Goal: Task Accomplishment & Management: Use online tool/utility

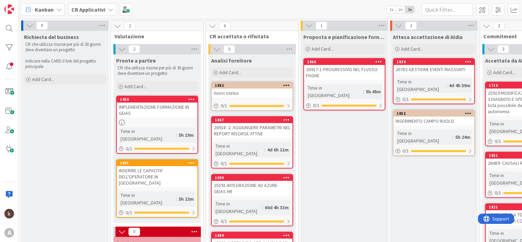
click at [93, 8] on b "CR Applicativi" at bounding box center [88, 9] width 34 height 7
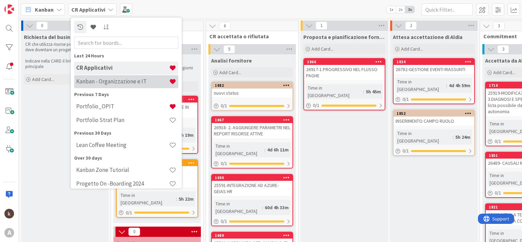
click at [96, 82] on h4 "Kanban - Organizzazione e IT" at bounding box center [122, 81] width 93 height 7
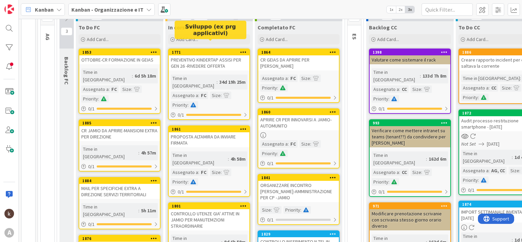
scroll to position [100, 0]
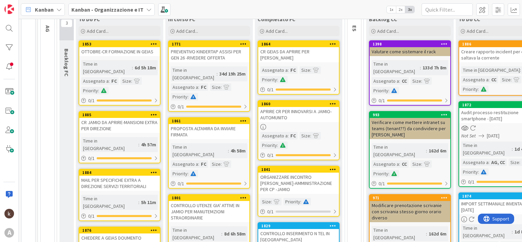
click at [133, 120] on div "CR JAMIO DA APRIRE-MANSIONI EXTRA PER DIREZIONE" at bounding box center [119, 125] width 81 height 15
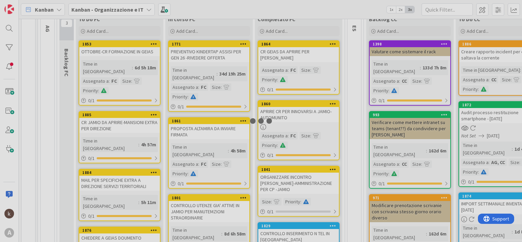
click at [133, 120] on div at bounding box center [261, 121] width 522 height 242
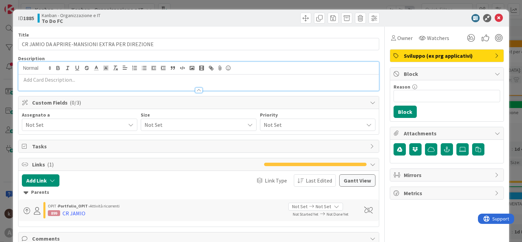
click at [155, 70] on div at bounding box center [198, 76] width 361 height 29
click at [155, 70] on icon "button" at bounding box center [154, 68] width 6 height 6
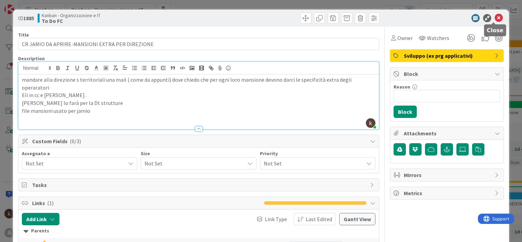
click at [495, 18] on icon at bounding box center [499, 18] width 8 height 8
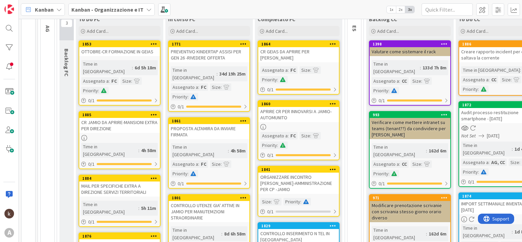
click at [226, 127] on div "PROPOSTA ALTAMIRA DA INVIARE FIRMATA" at bounding box center [209, 131] width 81 height 15
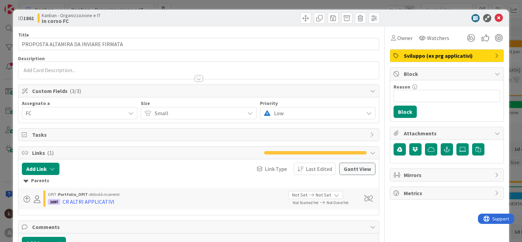
click at [194, 71] on p at bounding box center [199, 70] width 354 height 8
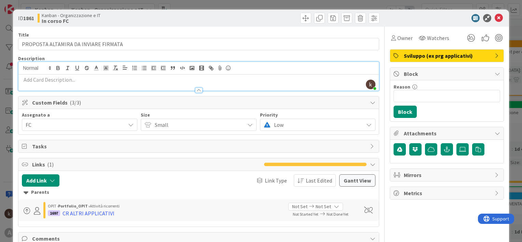
click at [193, 77] on p at bounding box center [199, 80] width 354 height 8
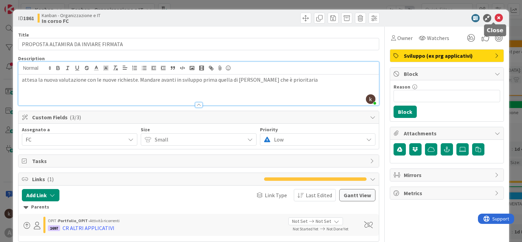
click at [496, 18] on icon at bounding box center [499, 18] width 8 height 8
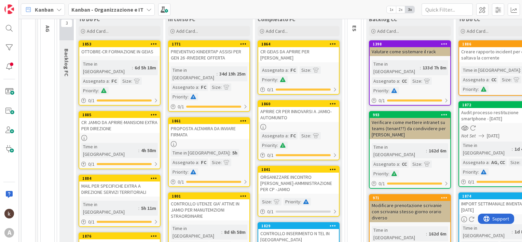
click at [211, 56] on div "PREVENTIVO KINDERTAP ASSISI PER GEN 26 -RIVEDERE OFFERTA" at bounding box center [209, 54] width 81 height 15
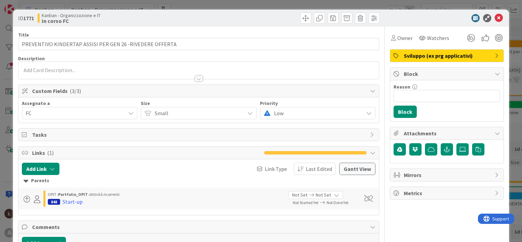
click at [118, 67] on p at bounding box center [199, 70] width 354 height 8
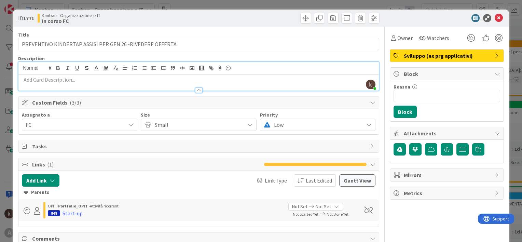
click at [113, 80] on p at bounding box center [199, 80] width 354 height 8
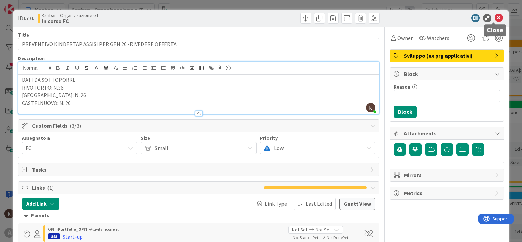
click at [495, 15] on icon at bounding box center [499, 18] width 8 height 8
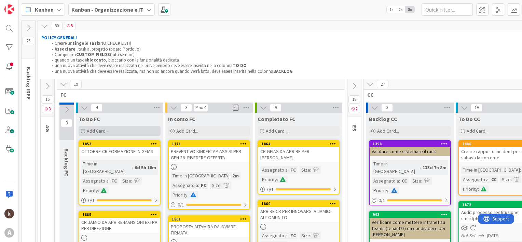
click at [108, 131] on span "Add Card..." at bounding box center [98, 131] width 22 height 6
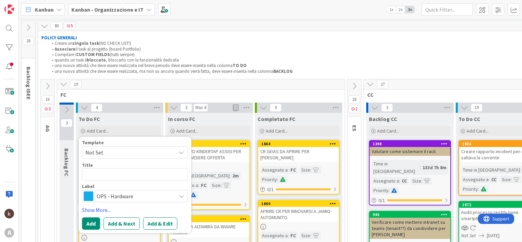
type textarea "x"
type textarea "R"
type textarea "x"
type textarea "RE"
type textarea "x"
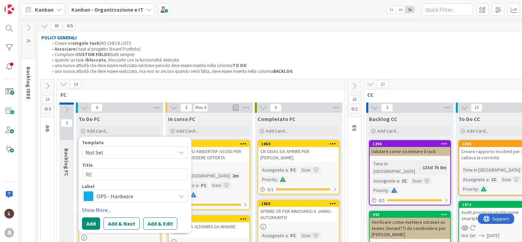
type textarea "REC"
type textarea "x"
type textarea "RECA"
type textarea "x"
type textarea "RECAP"
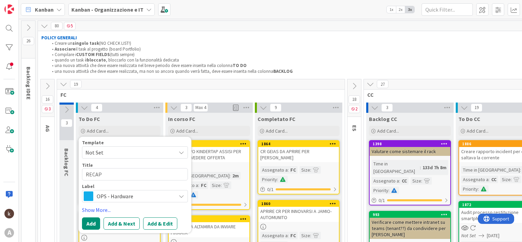
type textarea "x"
type textarea "RECAP"
type textarea "x"
type textarea "RECAP P"
type textarea "x"
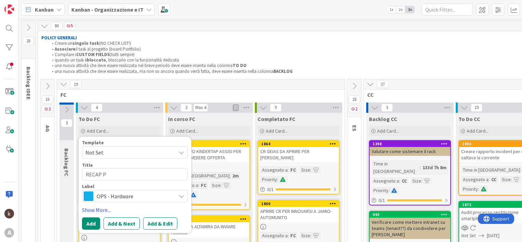
type textarea "RECAP PR"
type textarea "x"
type textarea "RECAP PRO"
type textarea "x"
type textarea "RECAP PROB"
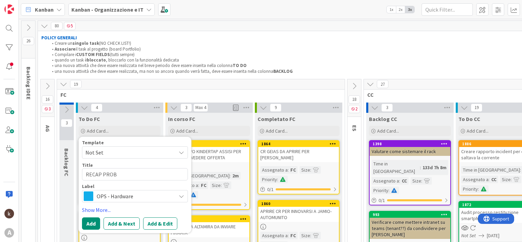
type textarea "x"
type textarea "RECAP PROBL"
type textarea "x"
type textarea "RECAP PROBLEM"
type textarea "x"
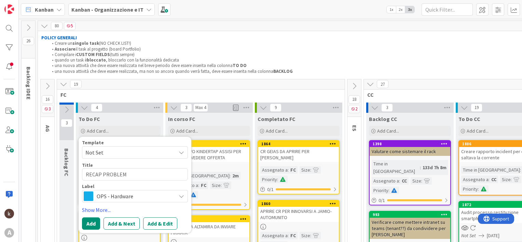
type textarea "RECAP PROBLEMI"
type textarea "x"
type textarea "RECAP PROBLEMI"
type textarea "x"
type textarea "RECAP PROBLEMI R"
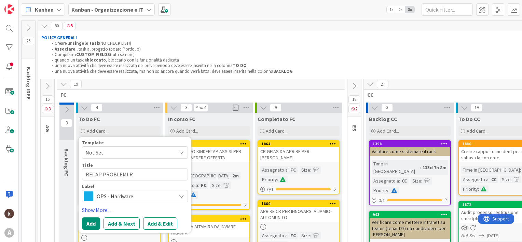
type textarea "x"
type textarea "RECAP PROBLEMI RE"
type textarea "x"
type textarea "RECAP PROBLEMI REC"
type textarea "x"
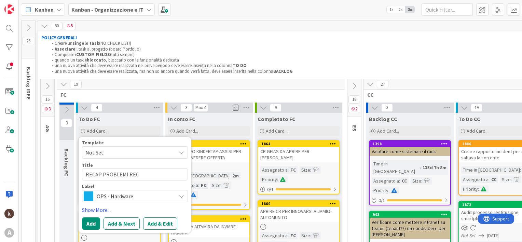
type textarea "RECAP PROBLEMI RECU"
type textarea "x"
type textarea "RECAP PROBLEMI RECUPE"
type textarea "x"
type textarea "RECAP PROBLEMI RECUPER"
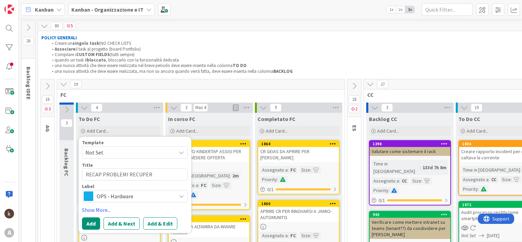
type textarea "x"
type textarea "RECAP PROBLEMI RECUPERO"
type textarea "x"
type textarea "RECAP PROBLEMI RECUPERO"
type textarea "x"
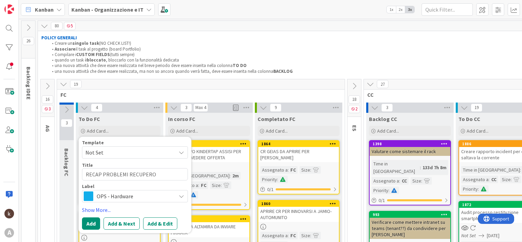
type textarea "RECAP PROBLEMI RECUPERO S"
type textarea "x"
type textarea "RECAP PROBLEMI RECUPERO SM"
type textarea "x"
type textarea "RECAP PROBLEMI RECUPERO SMA"
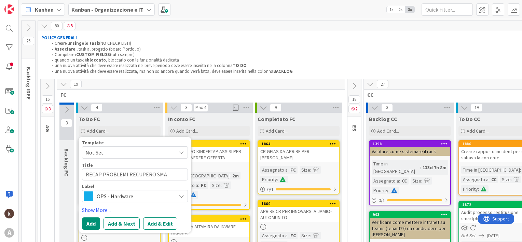
type textarea "x"
type textarea "RECAP PROBLEMI RECUPERO SMAR"
type textarea "x"
type textarea "RECAP PROBLEMI RECUPERO SMART"
type textarea "x"
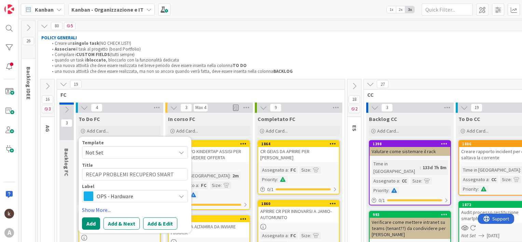
type textarea "RECAP PROBLEMI RECUPERO SMARTP"
type textarea "x"
type textarea "RECAP PROBLEMI RECUPERO SMARTPH"
type textarea "x"
type textarea "RECAP PROBLEMI RECUPERO SMARTPHO"
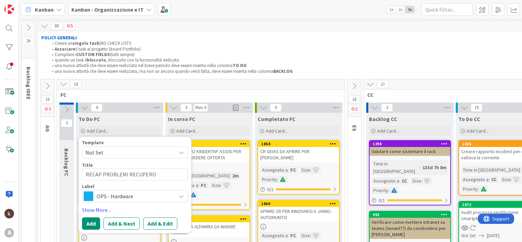
type textarea "x"
type textarea "RECAP PROBLEMI RECUPERO SMARTPHON"
type textarea "x"
type textarea "RECAP PROBLEMI RECUPERO SMARTPHONE"
type textarea "x"
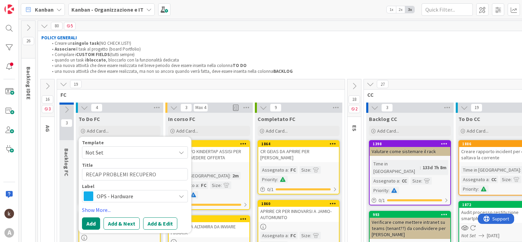
type textarea "RECAP PROBLEMI RECUPERO SMARTPHONE"
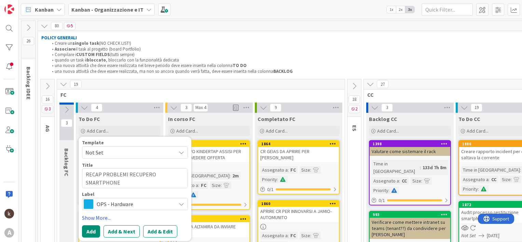
type textarea "x"
type textarea "RECAP PROBLEMI RECUPERO SMARTPHONE P"
type textarea "x"
type textarea "RECAP PROBLEMI RECUPERO SMARTPHONE PE"
type textarea "x"
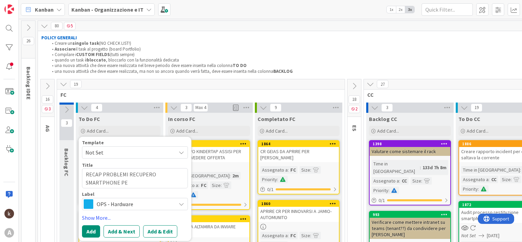
type textarea "RECAP PROBLEMI RECUPERO SMARTPHONE PER"
type textarea "x"
type textarea "RECAP PROBLEMI RECUPERO SMARTPHONE PER"
type textarea "x"
type textarea "RECAP PROBLEMI RECUPERO SMARTPHONE PER L"
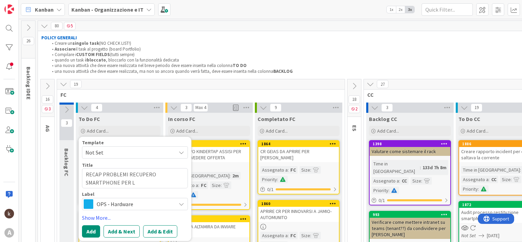
type textarea "x"
type textarea "RECAP PROBLEMI RECUPERO SMARTPHONE PER LU"
type textarea "x"
type textarea "RECAP PROBLEMI RECUPERO SMARTPHONE PER LUNE"
type textarea "x"
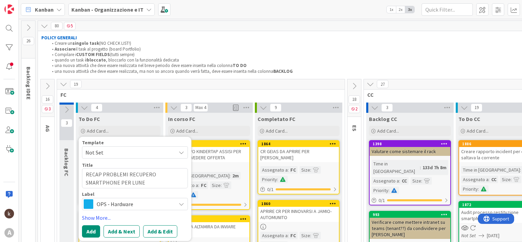
type textarea "RECAP PROBLEMI RECUPERO SMARTPHONE PER LUNED"
type textarea "x"
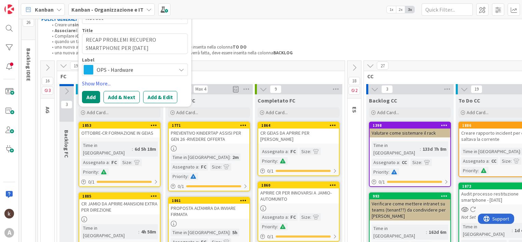
scroll to position [68, 0]
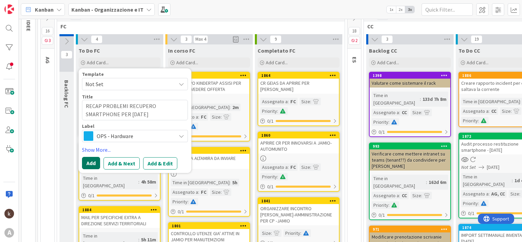
type textarea "RECAP PROBLEMI RECUPERO SMARTPHONE PER [DATE]"
click at [96, 163] on button "Add" at bounding box center [91, 163] width 18 height 12
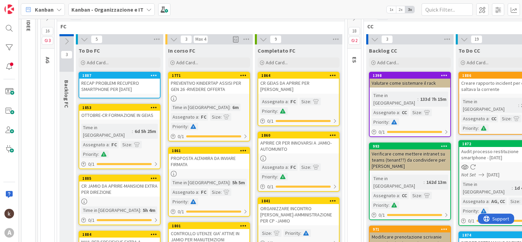
click at [131, 80] on div "RECAP PROBLEMI RECUPERO SMARTPHONE PER [DATE]" at bounding box center [119, 86] width 81 height 15
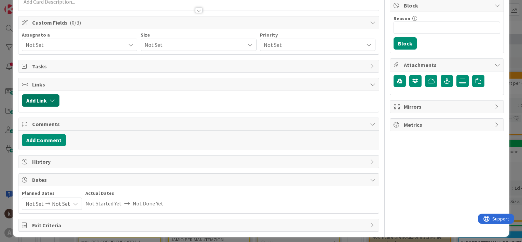
click at [49, 97] on button "Add Link" at bounding box center [41, 100] width 38 height 12
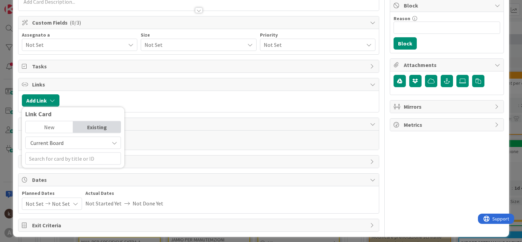
click at [53, 140] on span "Current Board" at bounding box center [46, 142] width 33 height 7
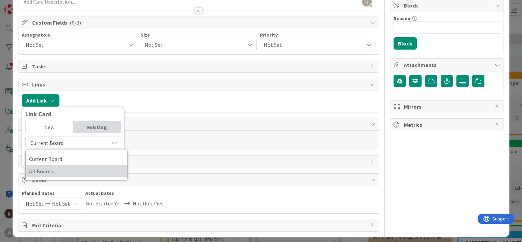
click at [56, 170] on span "All Boards" at bounding box center [76, 171] width 95 height 10
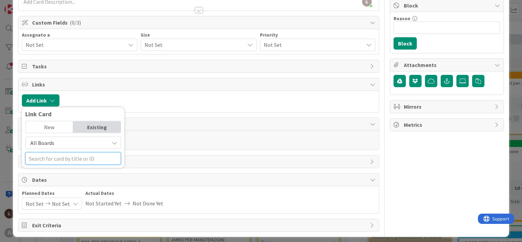
click at [55, 160] on input "text" at bounding box center [73, 158] width 96 height 12
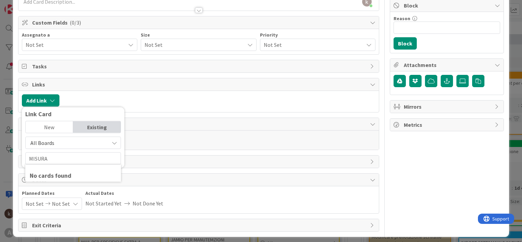
drag, startPoint x: 64, startPoint y: 139, endPoint x: 60, endPoint y: 137, distance: 4.6
click at [63, 138] on span "All Boards" at bounding box center [67, 143] width 77 height 10
click at [56, 169] on span "All Boards" at bounding box center [76, 171] width 95 height 10
click at [55, 159] on input "MISURA" at bounding box center [73, 158] width 96 height 12
drag, startPoint x: 53, startPoint y: 159, endPoint x: 12, endPoint y: 156, distance: 41.1
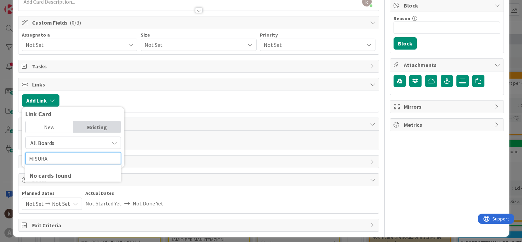
click at [12, 156] on div "ID 1887 Kanban - Organizzazione e IT To Do FC Title 45 / 128 RECAP PROBLEMI REC…" at bounding box center [261, 121] width 522 height 242
type input "T"
type input "ATTIVITA"
click at [57, 144] on span "All Boards" at bounding box center [67, 143] width 77 height 10
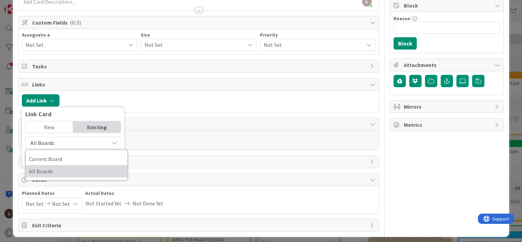
click at [57, 173] on span "All Boards" at bounding box center [76, 171] width 95 height 10
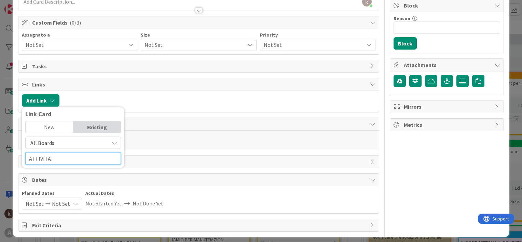
click at [63, 157] on input "ATTIVITA" at bounding box center [73, 158] width 96 height 12
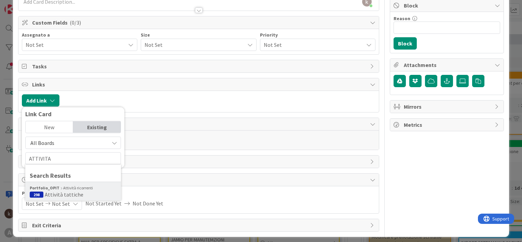
click at [62, 191] on span "Attività tattiche" at bounding box center [64, 194] width 39 height 7
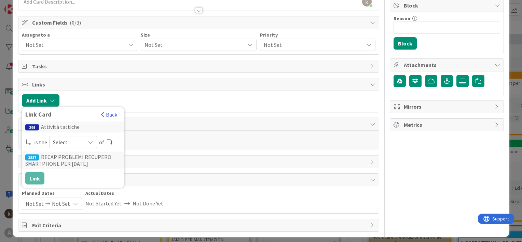
click at [68, 145] on span "Select..." at bounding box center [67, 142] width 29 height 10
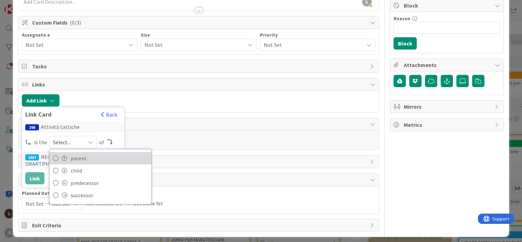
click at [67, 160] on link "parent" at bounding box center [101, 158] width 102 height 12
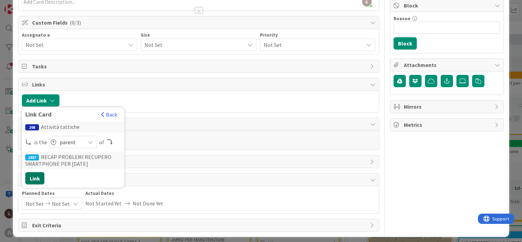
click at [36, 179] on button "Link" at bounding box center [34, 178] width 19 height 12
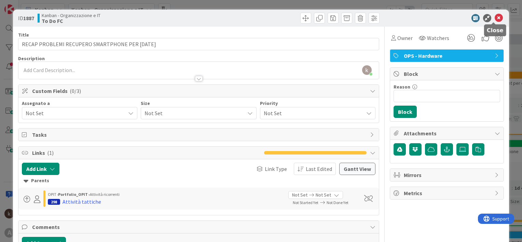
click at [495, 21] on icon at bounding box center [499, 18] width 8 height 8
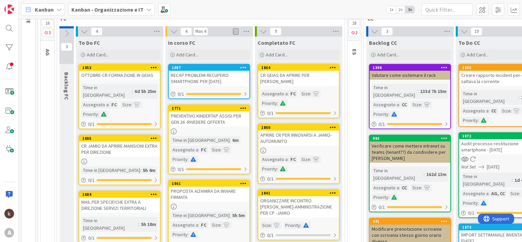
scroll to position [81, 0]
